Goal: Task Accomplishment & Management: Manage account settings

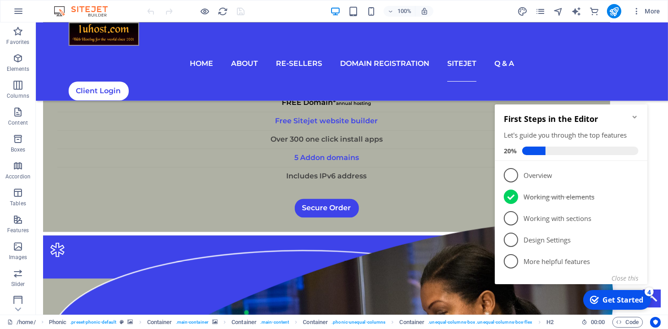
scroll to position [2309, 0]
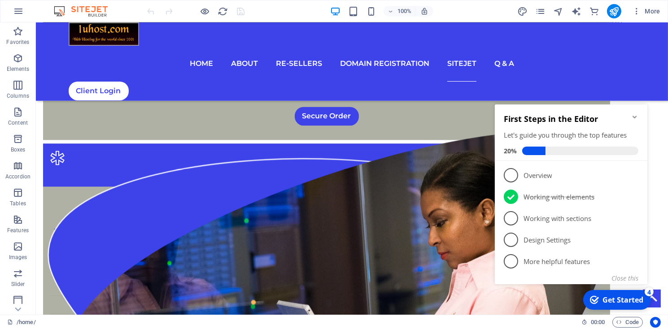
click at [636, 116] on icon "Minimize checklist" at bounding box center [633, 116] width 7 height 7
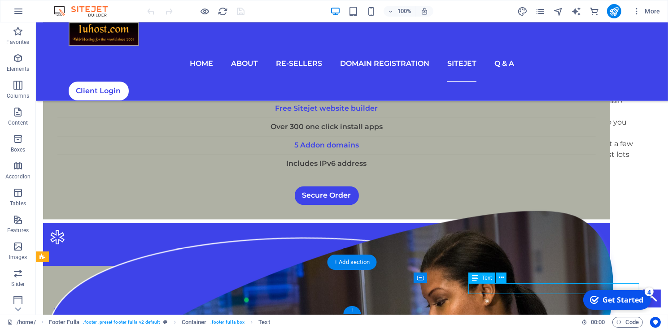
scroll to position [2526, 0]
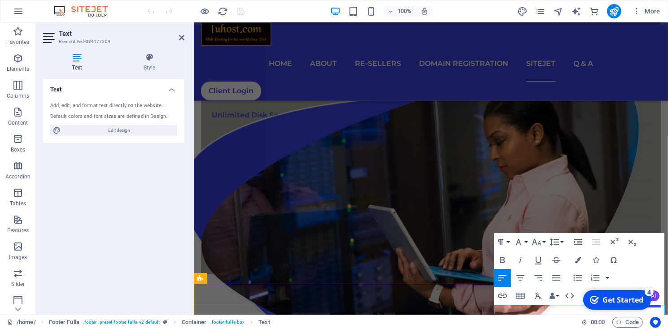
drag, startPoint x: 496, startPoint y: 308, endPoint x: 548, endPoint y: 311, distance: 52.1
click at [228, 157] on button at bounding box center [231, 155] width 11 height 11
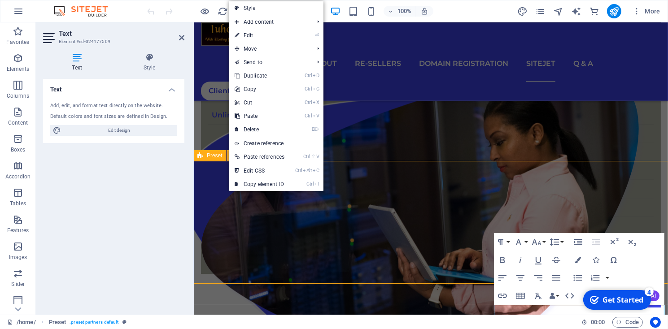
scroll to position [2309, 0]
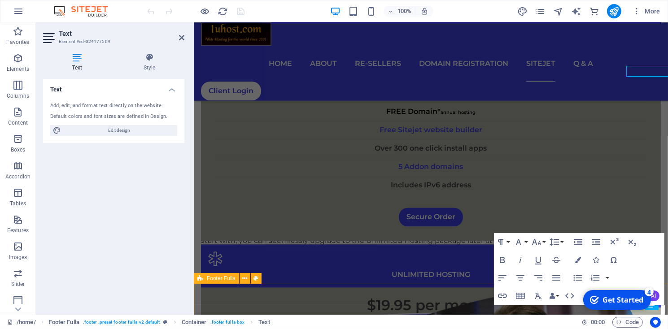
scroll to position [2526, 0]
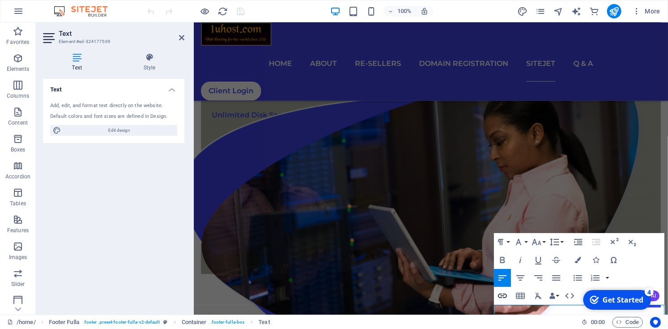
click at [503, 297] on icon "button" at bounding box center [502, 296] width 9 height 4
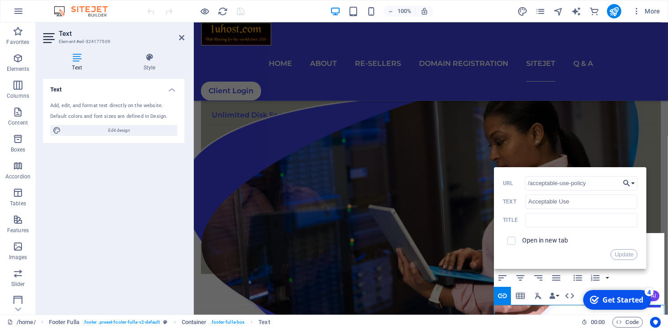
click at [633, 184] on button "Choose Link" at bounding box center [628, 183] width 17 height 14
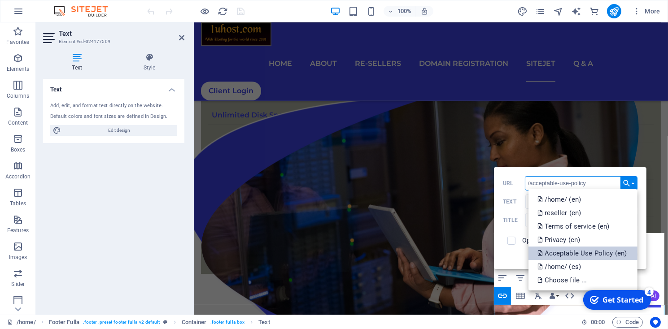
click at [599, 255] on p "Acceptable Use Policy (en)" at bounding box center [582, 253] width 91 height 13
type input "/en/acceptable-use-policy"
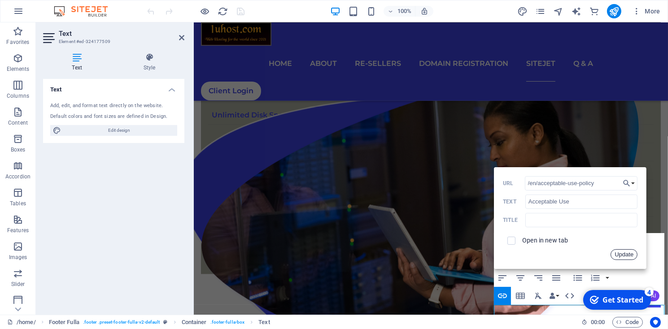
click at [617, 254] on button "Update" at bounding box center [623, 254] width 27 height 11
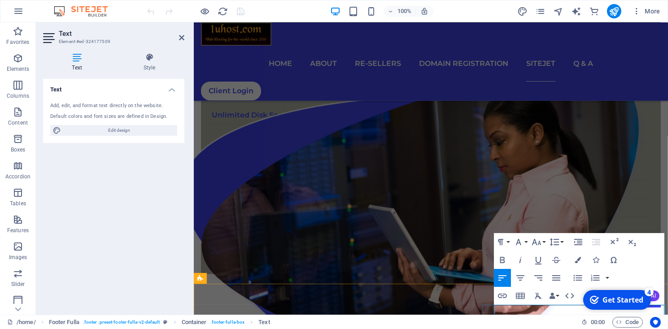
drag, startPoint x: 555, startPoint y: 309, endPoint x: 608, endPoint y: 309, distance: 53.8
click at [581, 289] on div "checkmark Get Started 4 First Steps in the Editor Let's guide you through the t…" at bounding box center [616, 299] width 76 height 27
click at [579, 288] on div "checkmark Get Started 4 First Steps in the Editor Let's guide you through the t…" at bounding box center [616, 299] width 76 height 27
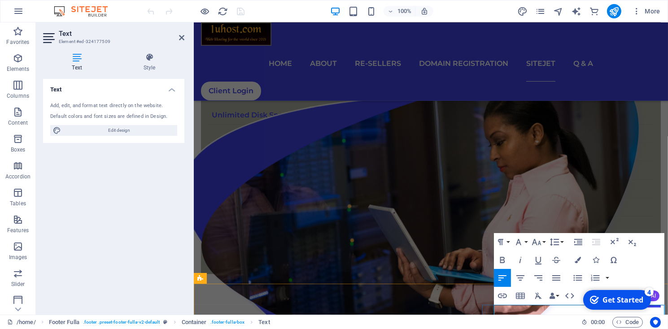
drag, startPoint x: 554, startPoint y: 309, endPoint x: 608, endPoint y: 311, distance: 53.4
type input "Term of service"
click at [502, 294] on icon "button" at bounding box center [502, 296] width 9 height 4
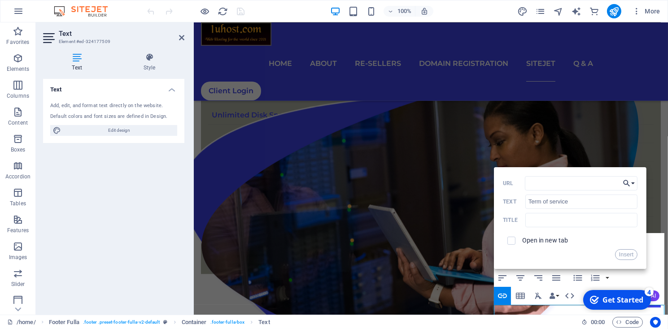
click at [633, 183] on button "Choose Link" at bounding box center [628, 183] width 17 height 14
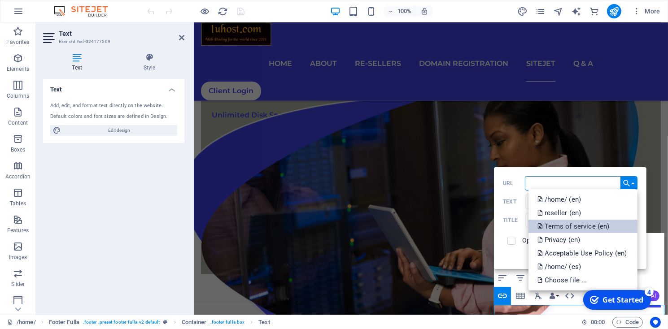
click at [598, 227] on p "Terms of service (en)" at bounding box center [574, 226] width 74 height 13
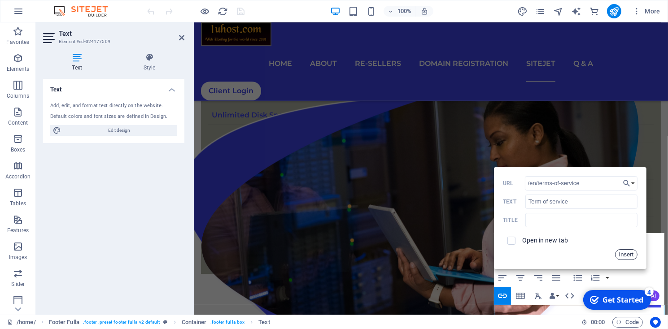
click at [621, 254] on button "Insert" at bounding box center [626, 254] width 23 height 11
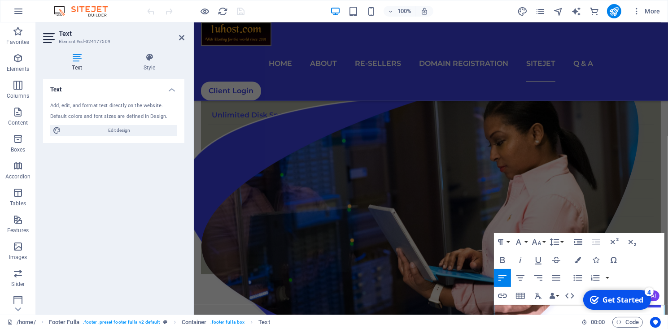
drag, startPoint x: 615, startPoint y: 311, endPoint x: 624, endPoint y: 313, distance: 8.7
click at [624, 313] on div "checkmark Get Started 4 First Steps in the Editor Let's guide you through the t…" at bounding box center [616, 299] width 76 height 27
drag, startPoint x: 616, startPoint y: 311, endPoint x: 653, endPoint y: 312, distance: 37.7
click at [649, 313] on div "checkmark Get Started 4 First Steps in the Editor Let's guide you through the t…" at bounding box center [616, 299] width 76 height 27
drag, startPoint x: 662, startPoint y: 309, endPoint x: 657, endPoint y: 309, distance: 5.0
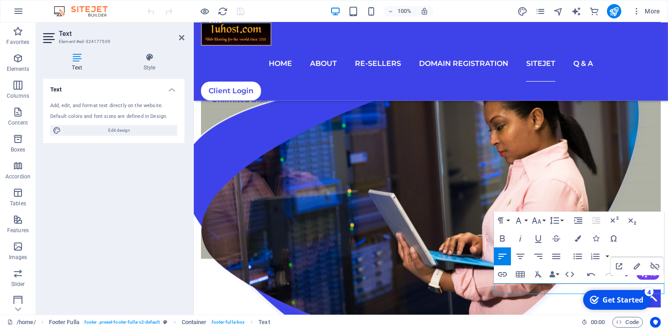
scroll to position [2548, 0]
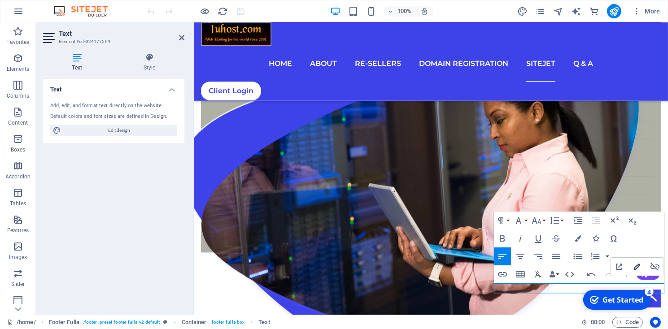
type input "/privacy"
type input "Privacy Policy"
click at [634, 268] on icon "button" at bounding box center [637, 267] width 6 height 6
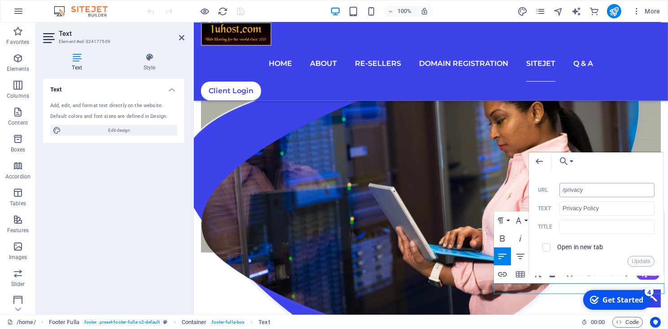
click at [638, 192] on input "/privacy" at bounding box center [606, 190] width 95 height 14
click at [561, 191] on input "/privacy" at bounding box center [606, 190] width 95 height 14
type input "en/privacy"
click at [636, 261] on button "Update" at bounding box center [640, 261] width 27 height 11
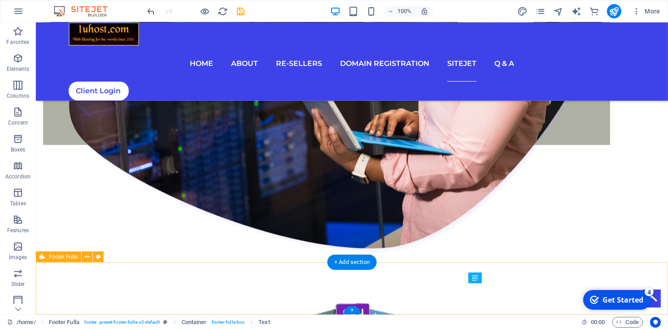
scroll to position [2309, 0]
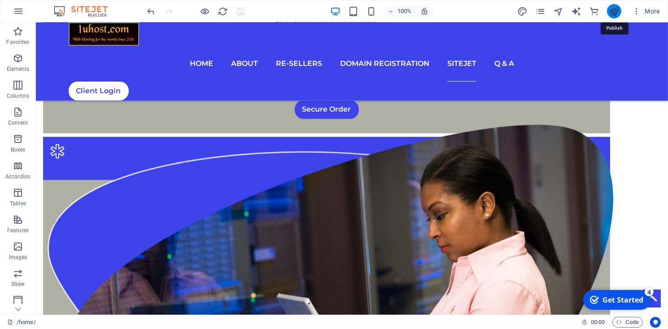
click at [578, 102] on icon "publish" at bounding box center [305, 284] width 545 height 364
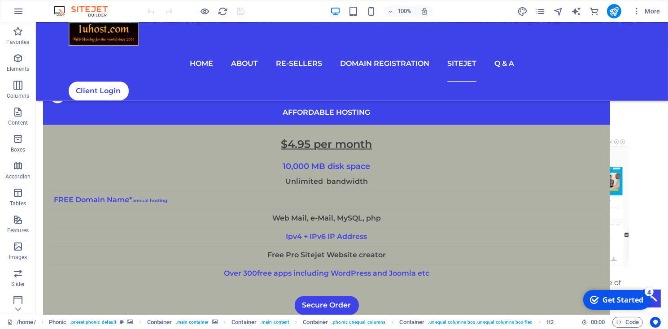
scroll to position [2309, 0]
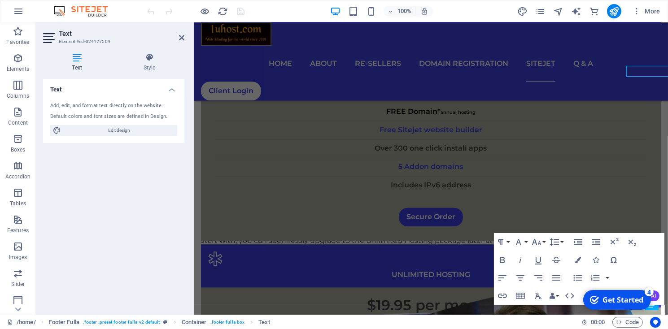
scroll to position [2526, 0]
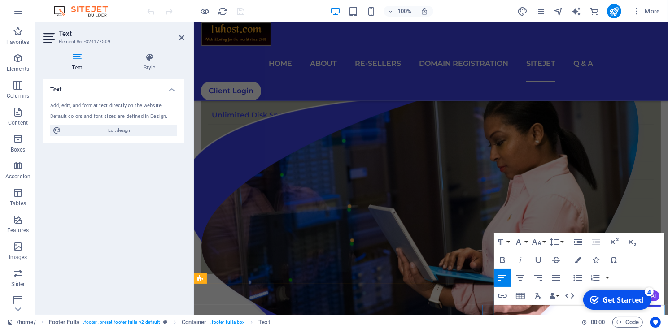
drag, startPoint x: 496, startPoint y: 309, endPoint x: 548, endPoint y: 310, distance: 52.0
click at [521, 290] on icon "button" at bounding box center [523, 288] width 6 height 6
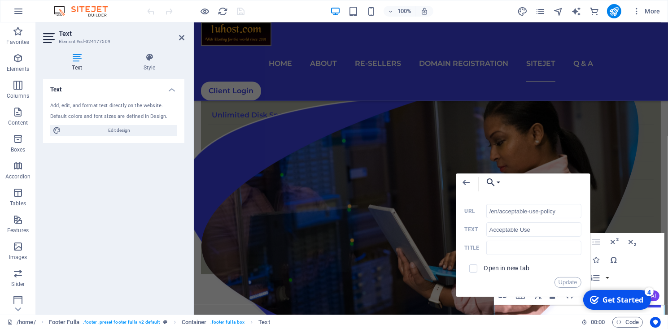
click at [497, 183] on button "Choose Link" at bounding box center [490, 183] width 21 height 18
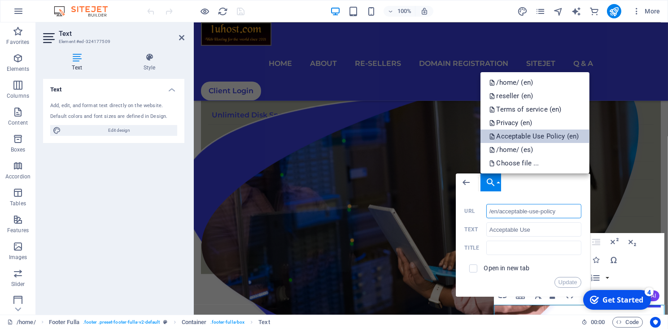
click at [500, 139] on p "Acceptable Use Policy (en)" at bounding box center [534, 136] width 91 height 13
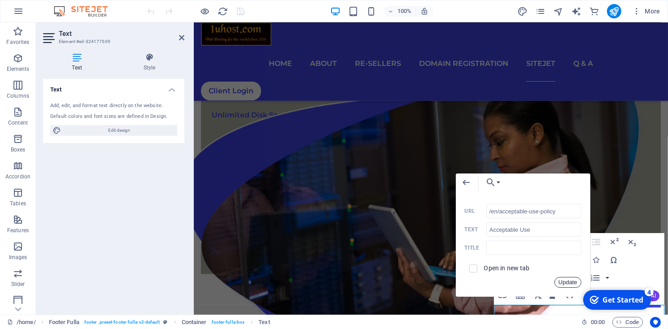
click at [561, 282] on button "Update" at bounding box center [567, 282] width 27 height 11
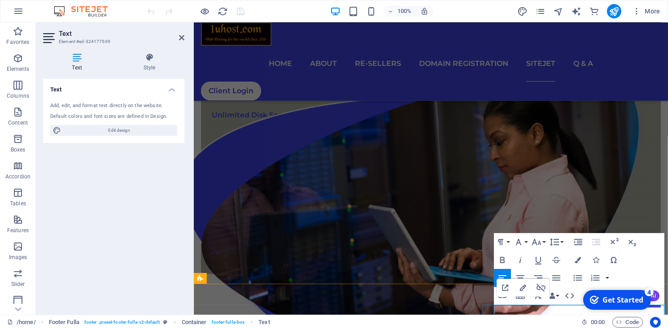
drag, startPoint x: 556, startPoint y: 308, endPoint x: 608, endPoint y: 311, distance: 52.1
click at [580, 286] on div "checkmark Get Started 4 First Steps in the Editor Let's guide you through the t…" at bounding box center [616, 299] width 76 height 27
type input "/terms-of-service"
type input "Term of service"
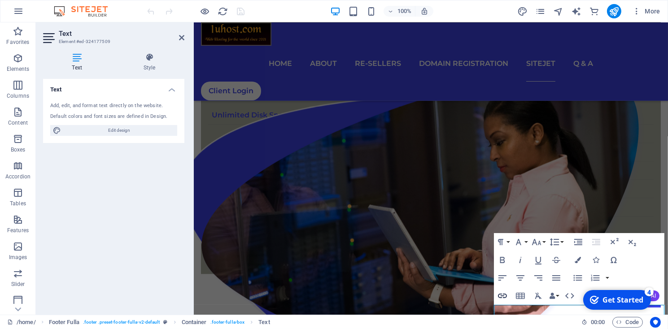
click at [504, 296] on icon "button" at bounding box center [502, 296] width 9 height 4
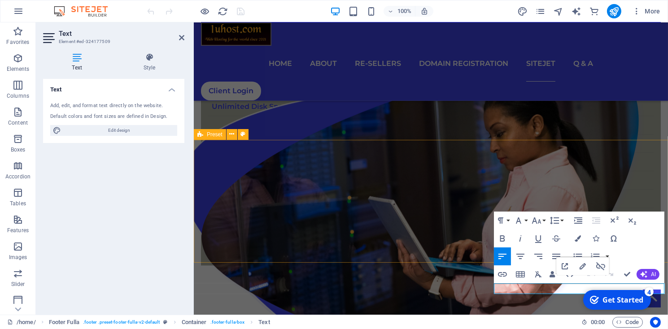
scroll to position [2548, 0]
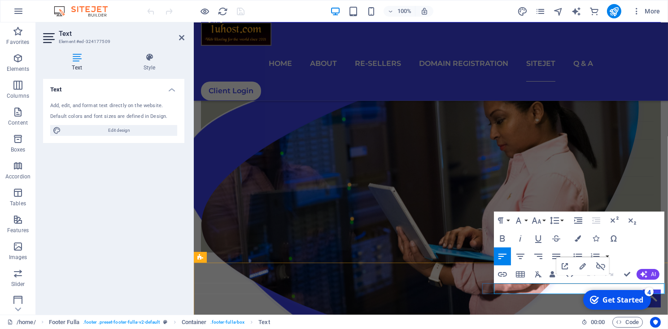
drag, startPoint x: 555, startPoint y: 291, endPoint x: 611, endPoint y: 284, distance: 56.0
click at [578, 267] on icon "button" at bounding box center [582, 266] width 11 height 11
type input "Term of service"
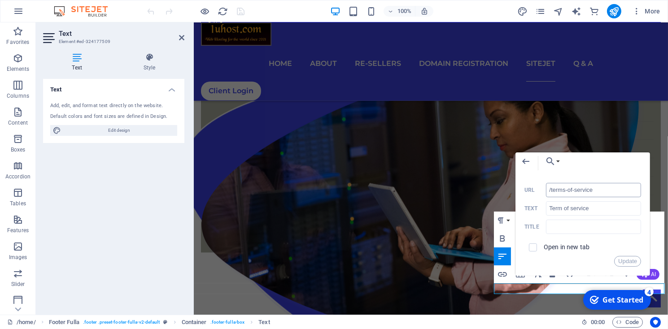
click at [550, 188] on input "/terms-of-service" at bounding box center [593, 190] width 95 height 14
click at [627, 262] on button "Update" at bounding box center [627, 261] width 27 height 11
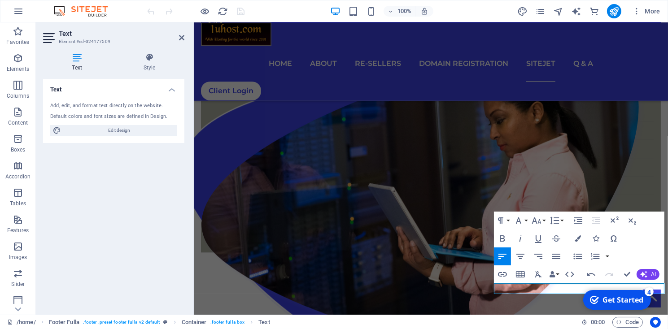
click at [617, 288] on div "checkmark Get Started 4 First Steps in the Editor Let's guide you through the t…" at bounding box center [616, 299] width 76 height 27
drag, startPoint x: 617, startPoint y: 286, endPoint x: 664, endPoint y: 287, distance: 46.6
type input "http://en/privacy"
type input "Privacy Policy"
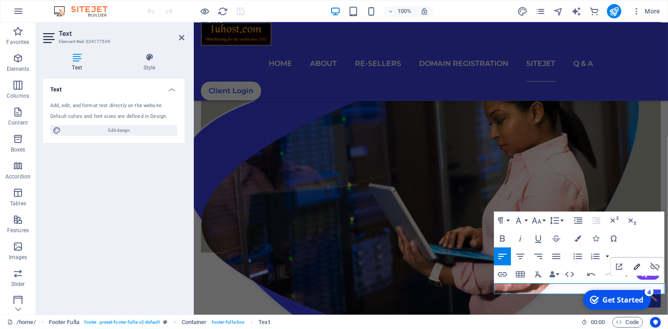
click at [638, 265] on icon "button" at bounding box center [636, 266] width 11 height 11
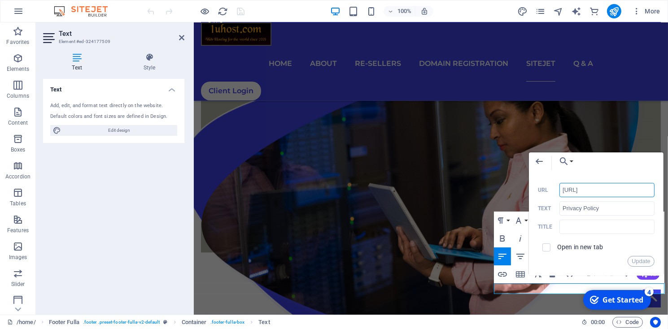
click at [576, 191] on input "http://en/privacy" at bounding box center [606, 190] width 95 height 14
type input "/en/privacy"
click at [592, 194] on input "/en/privacy" at bounding box center [606, 190] width 95 height 14
click at [636, 262] on button "Update" at bounding box center [640, 261] width 27 height 11
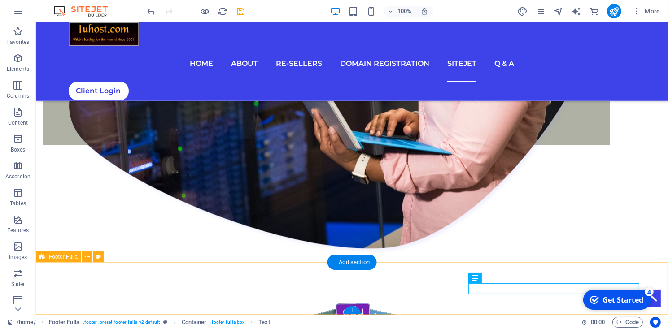
scroll to position [2309, 0]
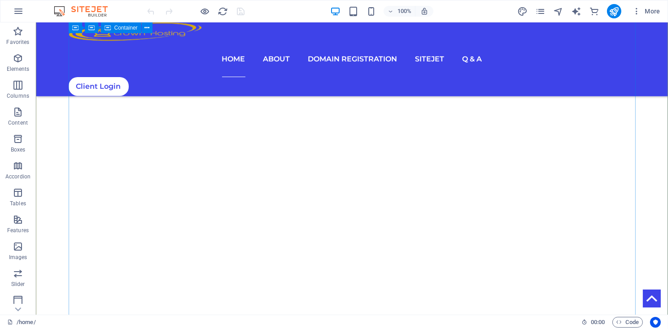
scroll to position [242, 0]
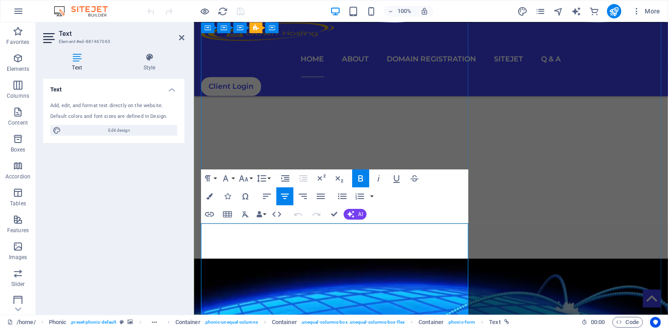
drag, startPoint x: 337, startPoint y: 248, endPoint x: 362, endPoint y: 245, distance: 24.8
click at [209, 217] on icon "button" at bounding box center [209, 214] width 11 height 11
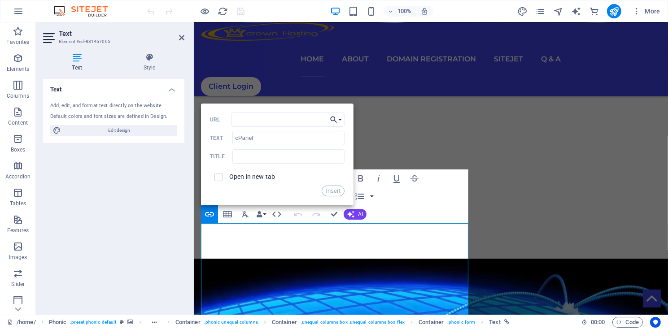
click at [338, 119] on icon "button" at bounding box center [333, 119] width 9 height 11
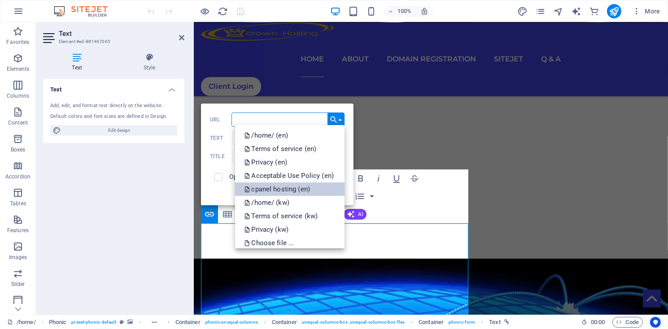
click at [294, 190] on p "cpanel hosting (en)" at bounding box center [278, 188] width 68 height 13
type input "/en/cpanel-hosting"
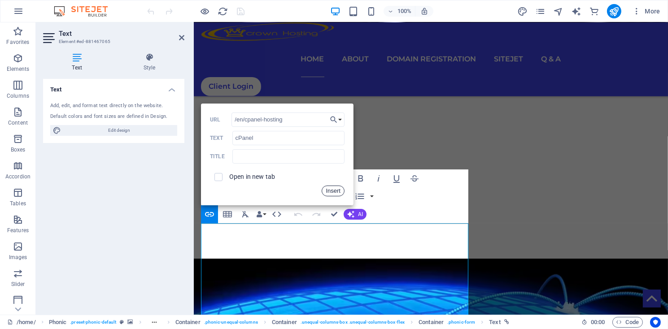
click at [332, 193] on button "Insert" at bounding box center [332, 191] width 23 height 11
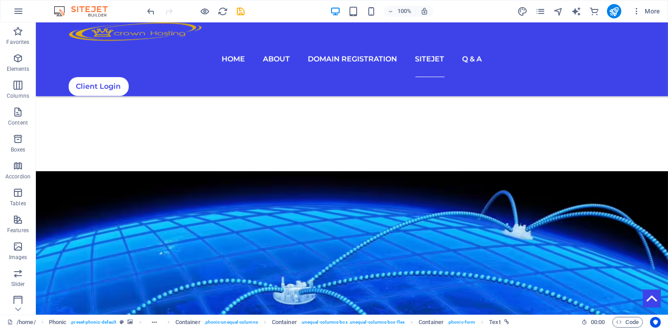
scroll to position [2007, 0]
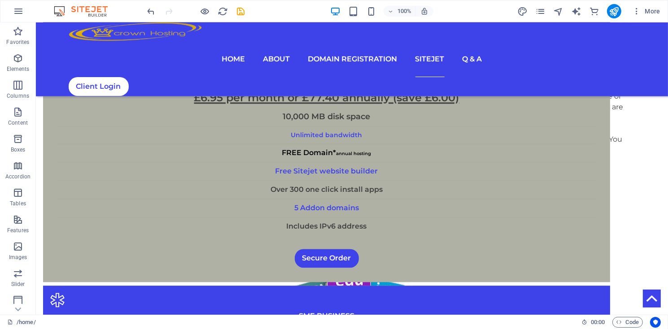
drag, startPoint x: 665, startPoint y: 90, endPoint x: 629, endPoint y: 340, distance: 252.8
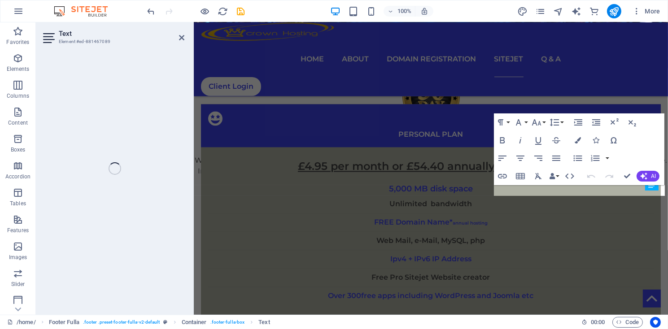
scroll to position [2262, 0]
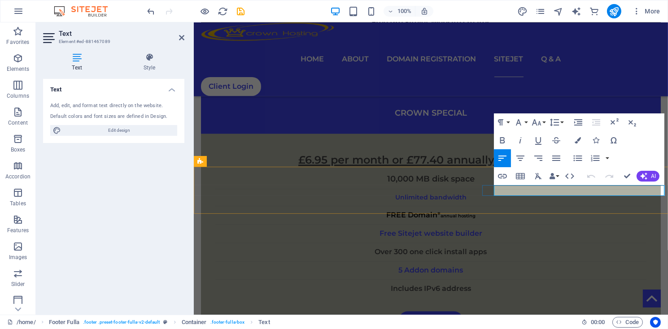
drag, startPoint x: 495, startPoint y: 191, endPoint x: 547, endPoint y: 192, distance: 52.9
click at [519, 167] on icon "button" at bounding box center [522, 168] width 11 height 11
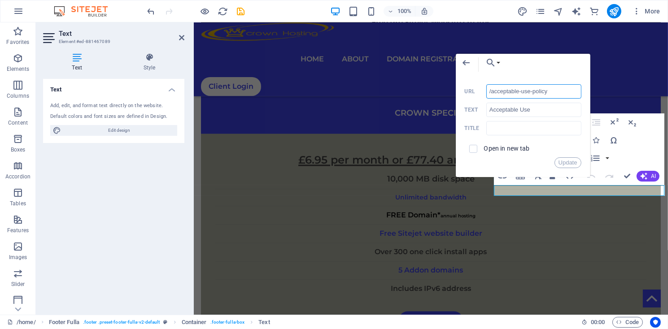
click at [488, 92] on input "/acceptable-use-policy" at bounding box center [533, 91] width 95 height 14
click at [560, 161] on button "Update" at bounding box center [567, 162] width 27 height 11
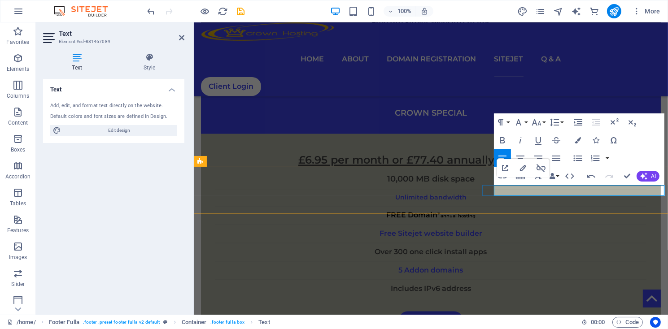
drag, startPoint x: 556, startPoint y: 190, endPoint x: 608, endPoint y: 191, distance: 51.6
type input "/terms-of-service"
type input "Term of service"
click at [581, 170] on icon "button" at bounding box center [582, 168] width 11 height 11
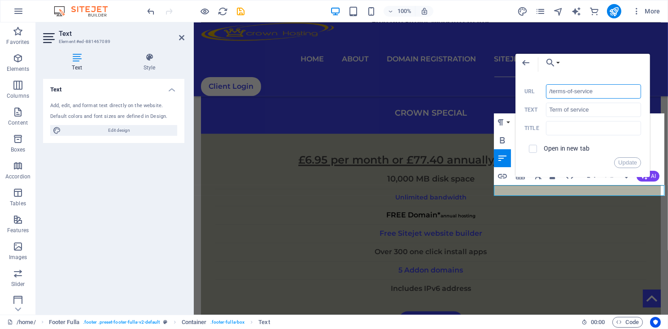
click at [602, 91] on input "/terms-of-service" at bounding box center [593, 91] width 95 height 14
click at [548, 92] on input "/terms-of-service" at bounding box center [593, 91] width 95 height 14
click at [628, 163] on button "Update" at bounding box center [627, 162] width 27 height 11
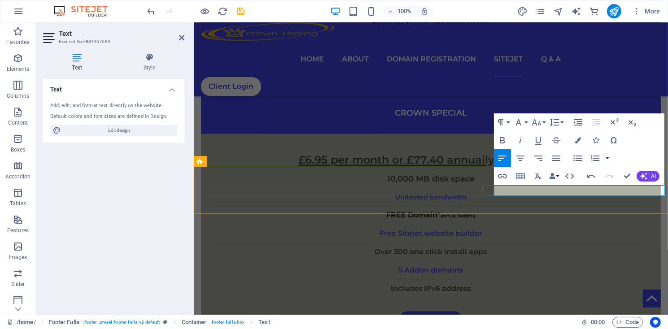
drag, startPoint x: 615, startPoint y: 191, endPoint x: 662, endPoint y: 192, distance: 47.1
type input "/privacy"
type input "Privacy Policy"
click at [636, 169] on icon "button" at bounding box center [636, 168] width 11 height 11
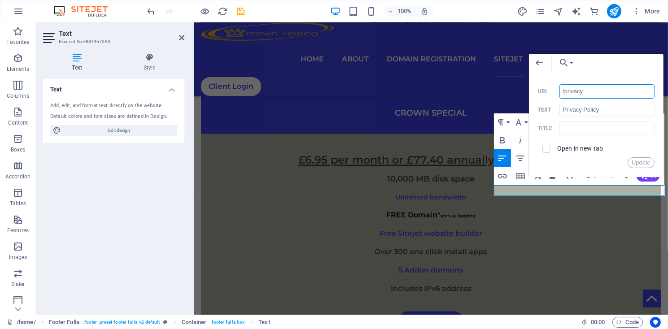
click at [562, 92] on input "/privacy" at bounding box center [606, 91] width 95 height 14
type input "/en/privacy"
click at [611, 93] on input "/en/privacy" at bounding box center [606, 91] width 95 height 14
click at [643, 161] on button "Update" at bounding box center [640, 162] width 27 height 11
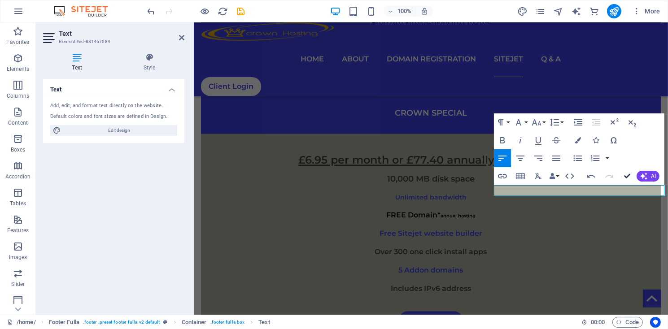
drag, startPoint x: 625, startPoint y: 178, endPoint x: 589, endPoint y: 156, distance: 42.3
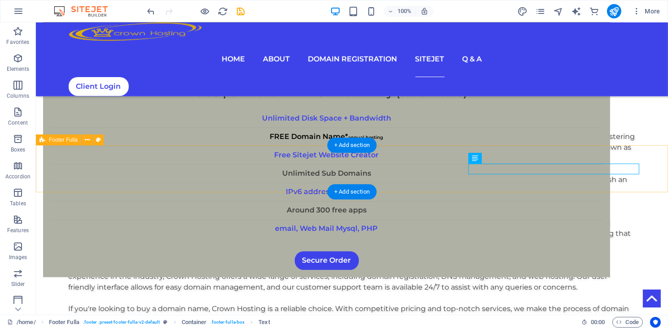
scroll to position [2007, 0]
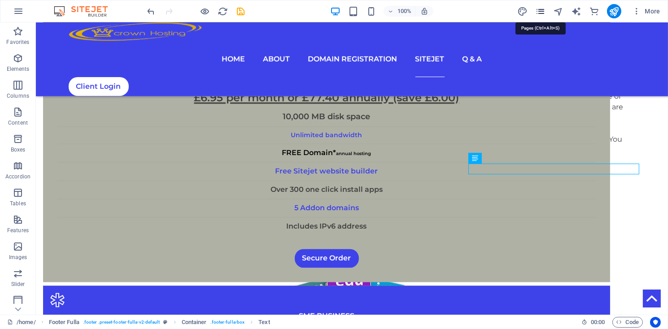
click at [540, 11] on icon "pages" at bounding box center [540, 11] width 10 height 10
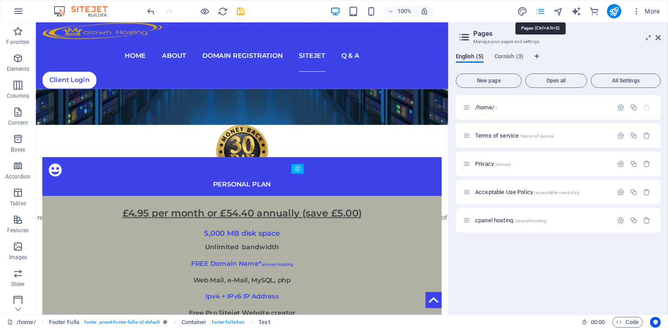
scroll to position [2308, 0]
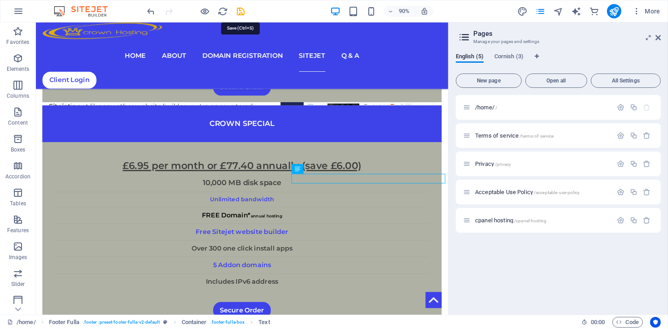
click at [39, 89] on icon "save" at bounding box center [26, 93] width 24 height 9
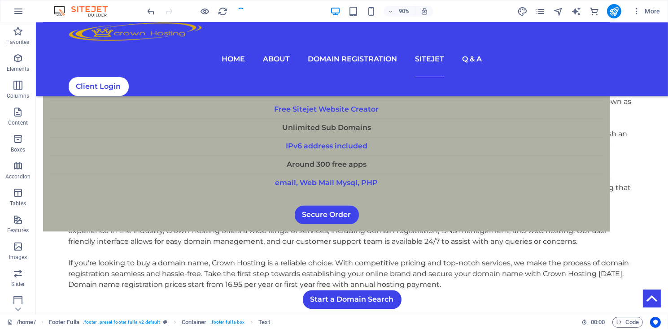
scroll to position [2006, 0]
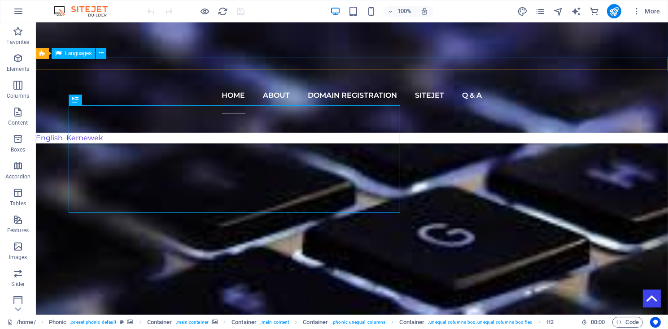
click at [87, 131] on div "English Kernewek" at bounding box center [351, 138] width 635 height 14
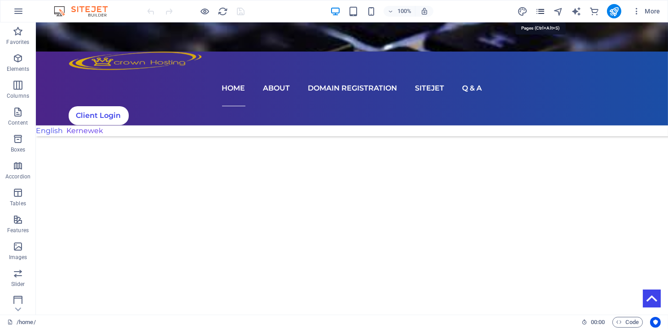
click at [539, 13] on icon "pages" at bounding box center [540, 11] width 10 height 10
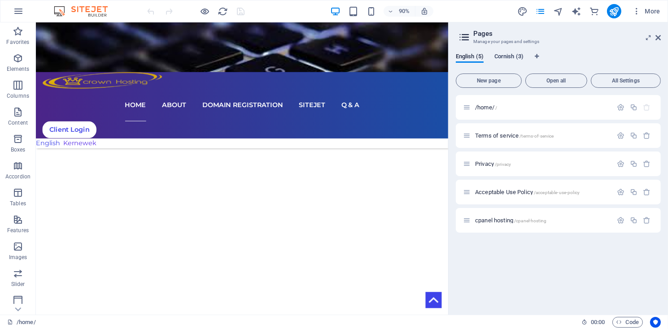
click at [512, 55] on span "Cornish (3)" at bounding box center [508, 57] width 29 height 13
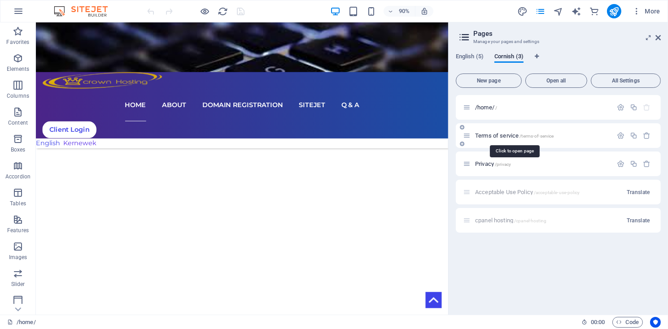
click at [489, 135] on span "Terms of service /terms-of-service" at bounding box center [514, 135] width 79 height 7
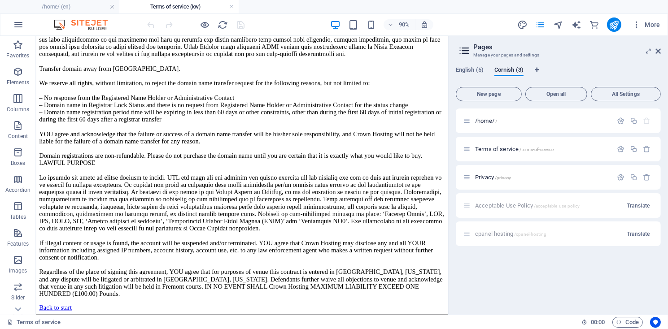
scroll to position [4128, 0]
click at [487, 120] on span "/home/ /" at bounding box center [486, 120] width 22 height 7
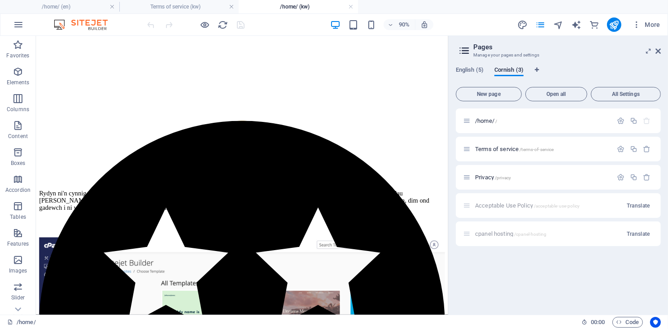
scroll to position [2484, 0]
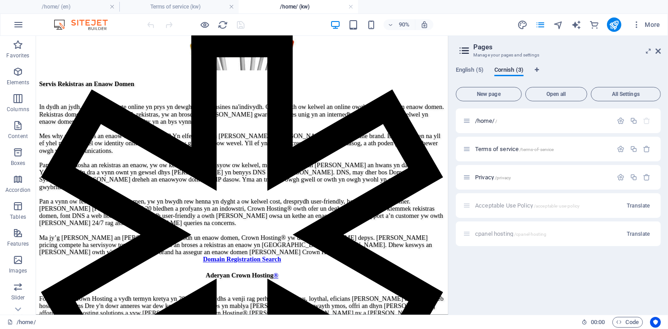
drag, startPoint x: 492, startPoint y: 109, endPoint x: 486, endPoint y: 323, distance: 214.4
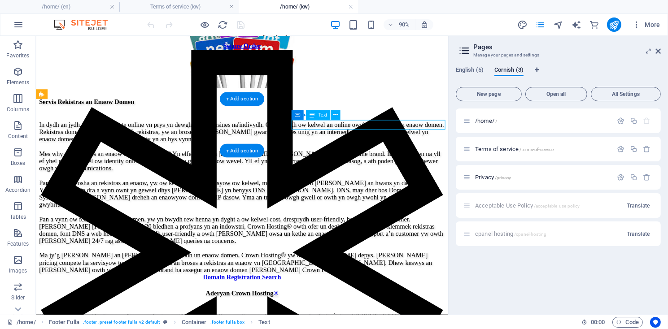
scroll to position [2435, 0]
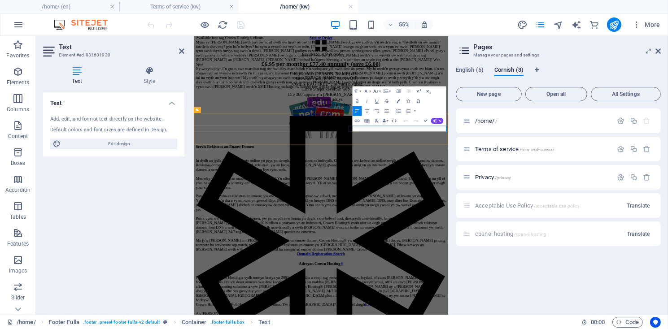
drag, startPoint x: 483, startPoint y: 206, endPoint x: 536, endPoint y: 204, distance: 53.4
click at [375, 120] on icon "button" at bounding box center [375, 120] width 6 height 6
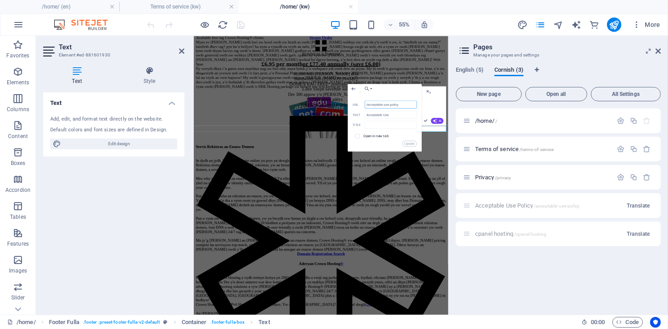
click at [409, 104] on input "/acceptable-use-policy" at bounding box center [391, 104] width 52 height 8
click at [370, 89] on button "Choose Link" at bounding box center [366, 89] width 11 height 10
click at [374, 87] on div "Back Choose Link /home/ (en) Terms of service (en) Privacy (en) Acceptable Use …" at bounding box center [385, 90] width 74 height 12
click at [365, 106] on input "/acceptable-use-policy" at bounding box center [391, 104] width 52 height 8
drag, startPoint x: 392, startPoint y: 197, endPoint x: 409, endPoint y: 145, distance: 54.7
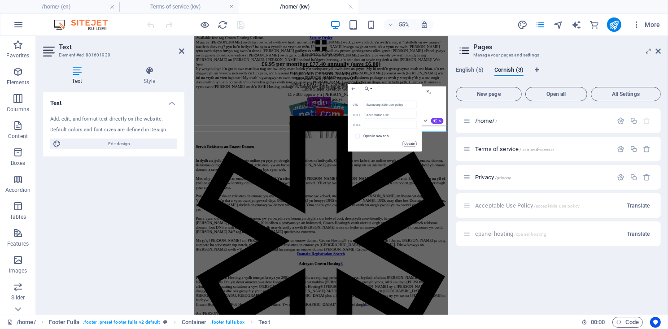
click at [409, 145] on button "Update" at bounding box center [409, 144] width 15 height 6
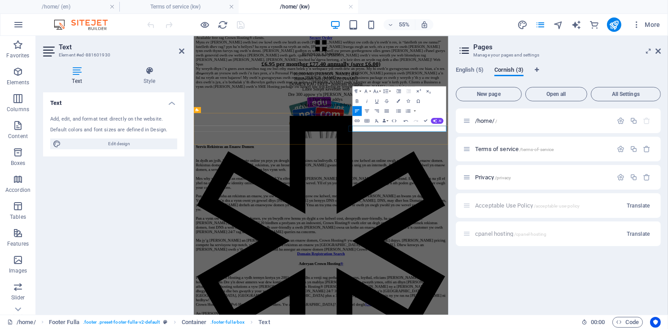
drag, startPoint x: 543, startPoint y: 203, endPoint x: 595, endPoint y: 205, distance: 51.6
type input "/terms-of-service"
type input "Term of service"
click at [407, 122] on icon "button" at bounding box center [407, 120] width 6 height 6
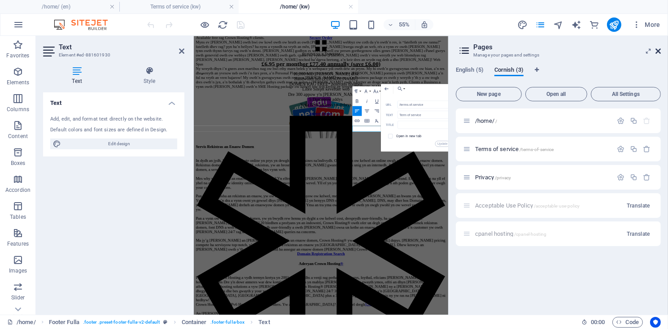
click at [656, 49] on icon at bounding box center [657, 51] width 5 height 7
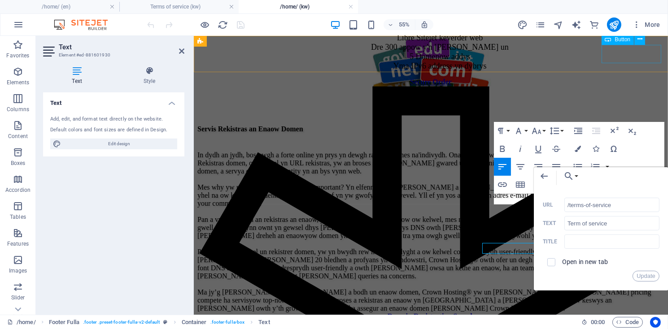
scroll to position [2390, 0]
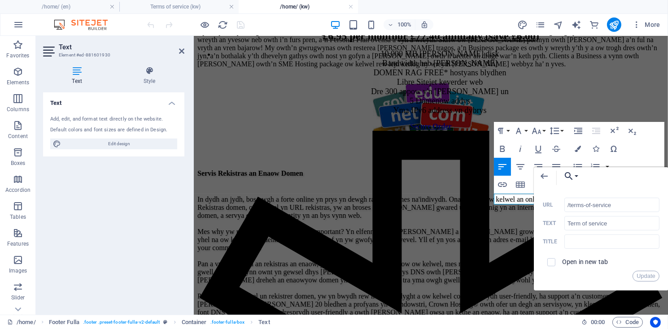
click at [571, 178] on icon "button" at bounding box center [569, 176] width 8 height 8
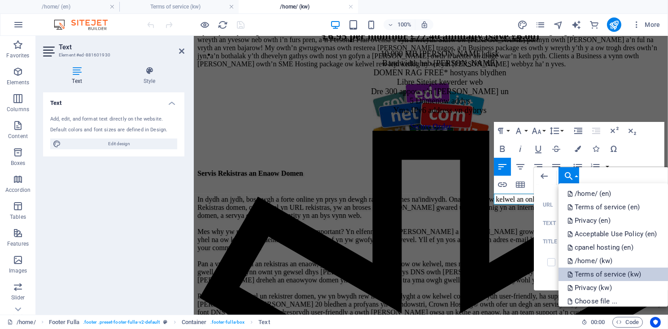
click at [600, 273] on p "Terms of service (kw)" at bounding box center [604, 274] width 75 height 13
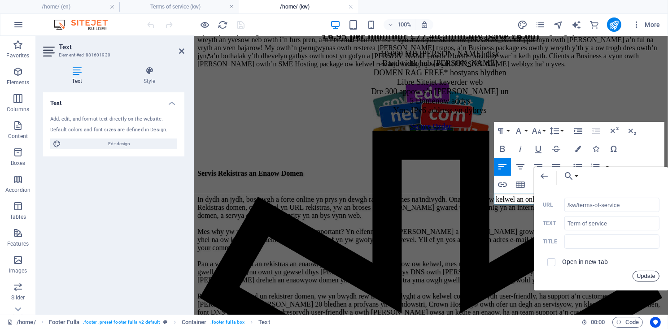
click at [639, 278] on button "Update" at bounding box center [645, 276] width 27 height 11
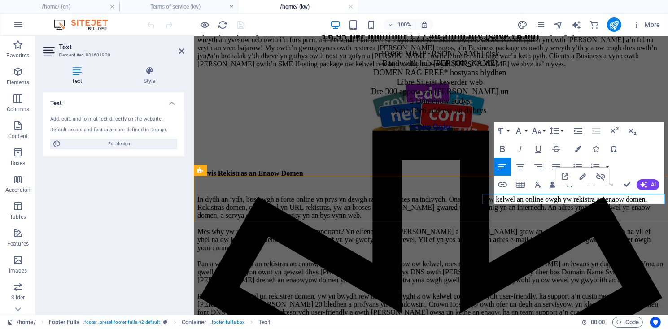
drag, startPoint x: 614, startPoint y: 198, endPoint x: 662, endPoint y: 200, distance: 48.0
type input "/privacy"
type input "Privacy Policy"
click at [636, 178] on icon "button" at bounding box center [637, 177] width 6 height 6
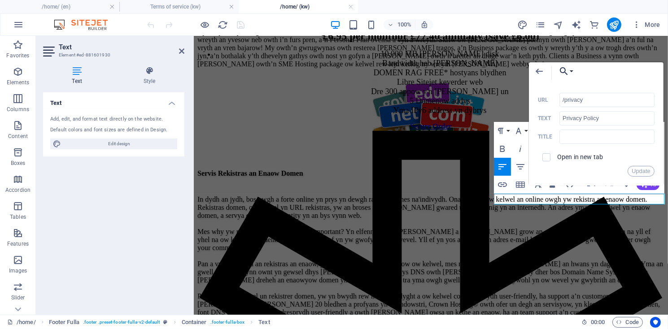
click at [564, 73] on icon "button" at bounding box center [563, 71] width 11 height 11
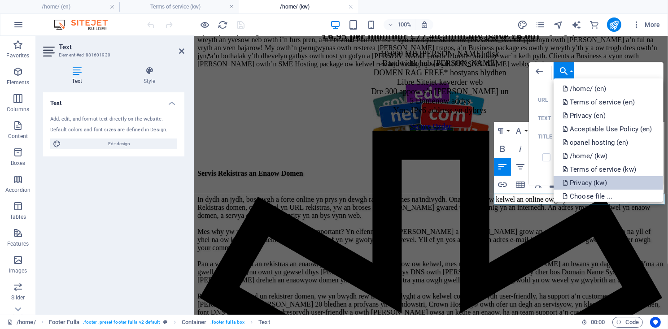
click at [582, 182] on p "Privacy (kw)" at bounding box center [585, 182] width 46 height 13
type input "/kw/privacy"
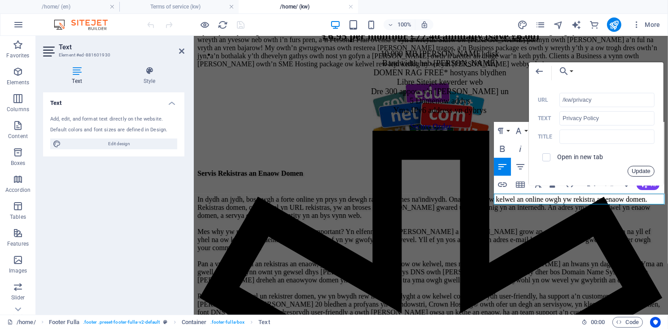
click at [633, 170] on button "Update" at bounding box center [640, 171] width 27 height 11
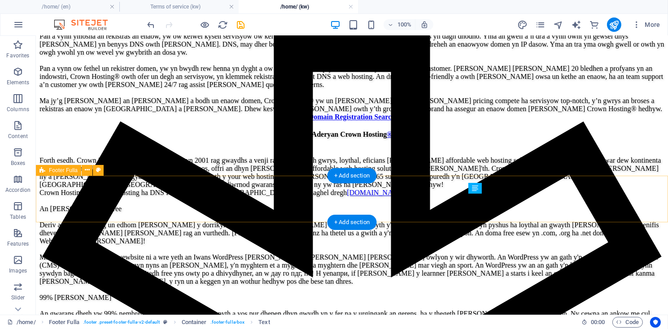
scroll to position [2167, 0]
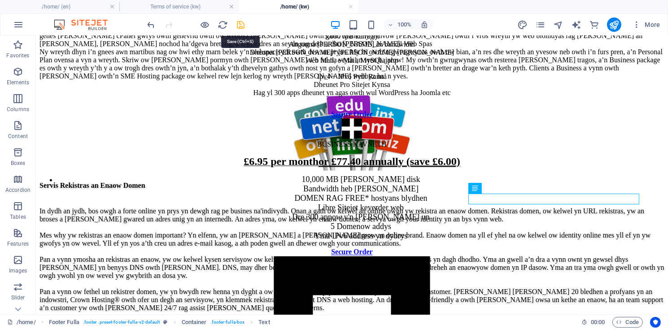
click at [239, 24] on icon "save" at bounding box center [241, 25] width 10 height 10
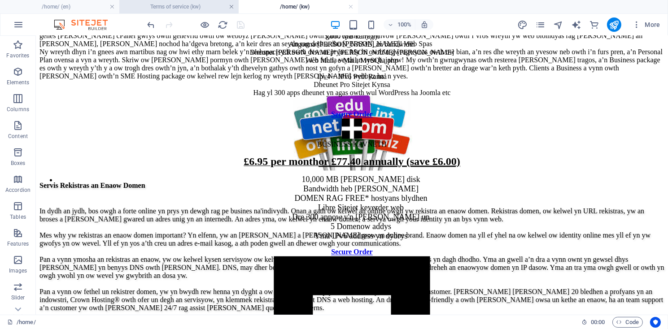
click at [230, 8] on link at bounding box center [231, 7] width 5 height 9
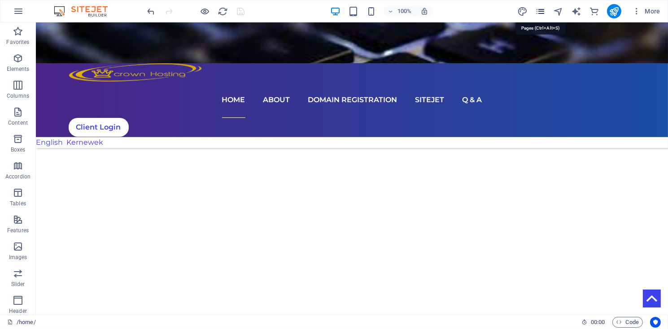
click at [543, 11] on icon "pages" at bounding box center [540, 11] width 10 height 10
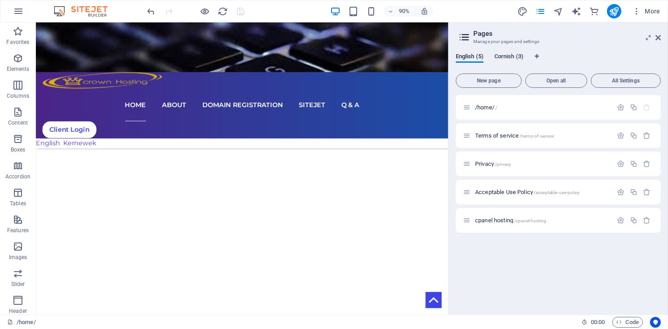
click at [519, 55] on span "Cornish (3)" at bounding box center [508, 57] width 29 height 13
